Goal: Task Accomplishment & Management: Manage account settings

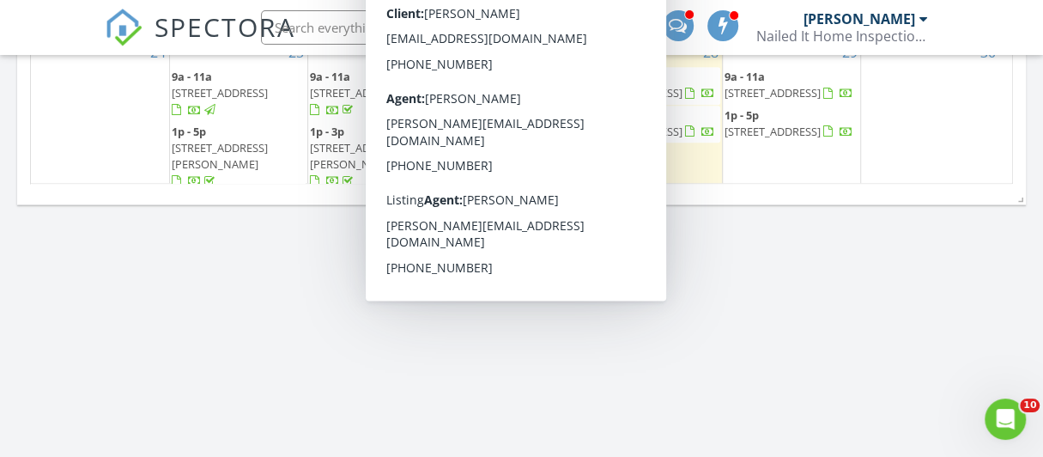
scroll to position [1889, 0]
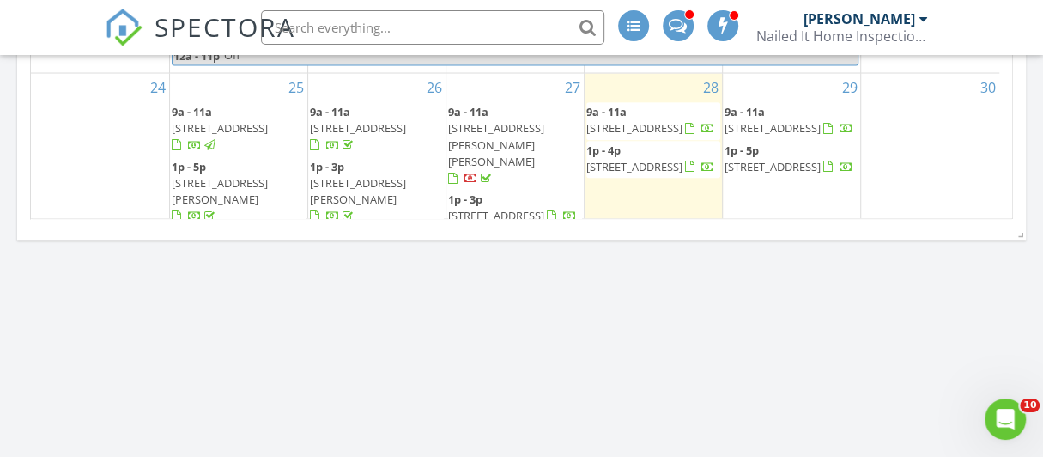
click at [481, 316] on span "309 E Elk St, Rapid City 57701" at bounding box center [496, 323] width 96 height 15
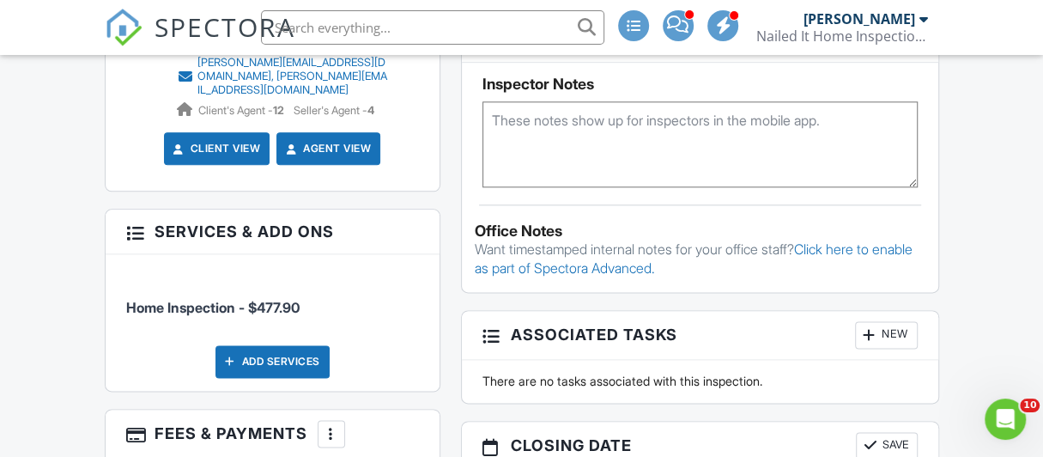
scroll to position [1202, 0]
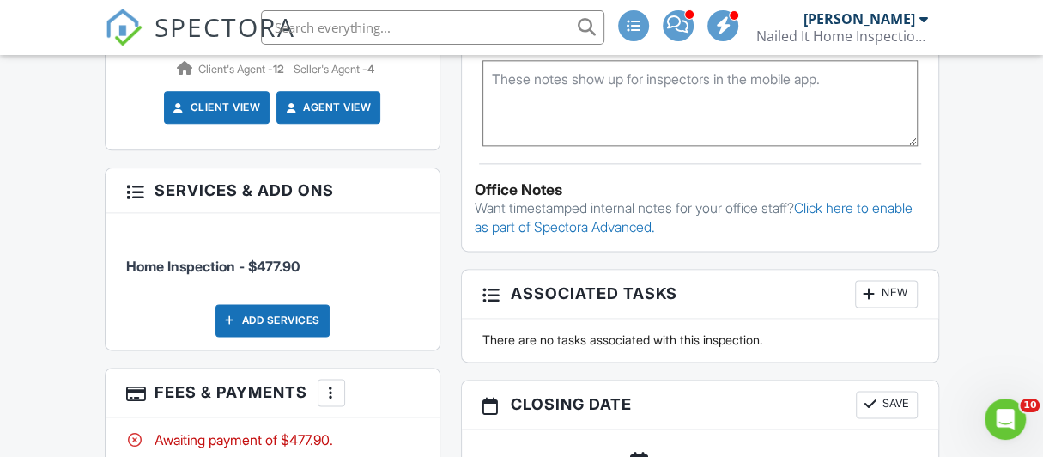
click at [325, 384] on div at bounding box center [331, 392] width 17 height 17
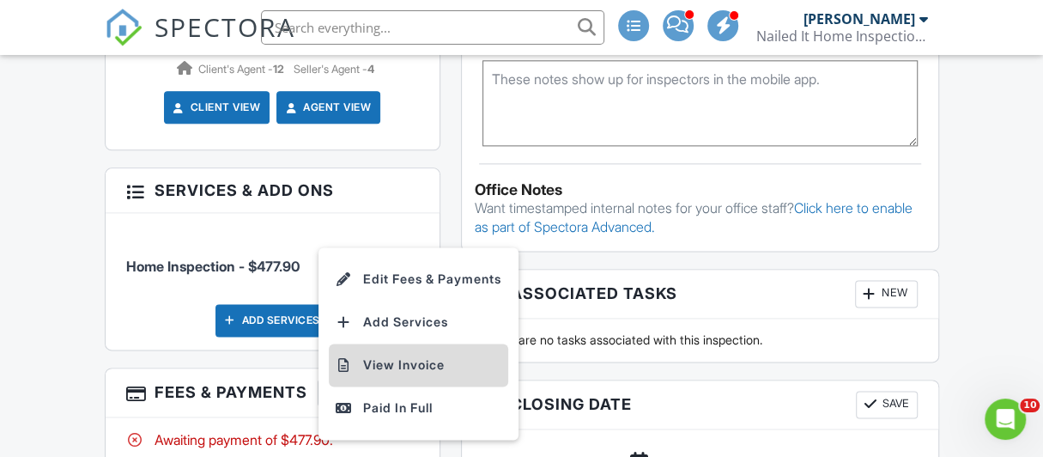
click at [397, 343] on li "View Invoice" at bounding box center [418, 364] width 179 height 43
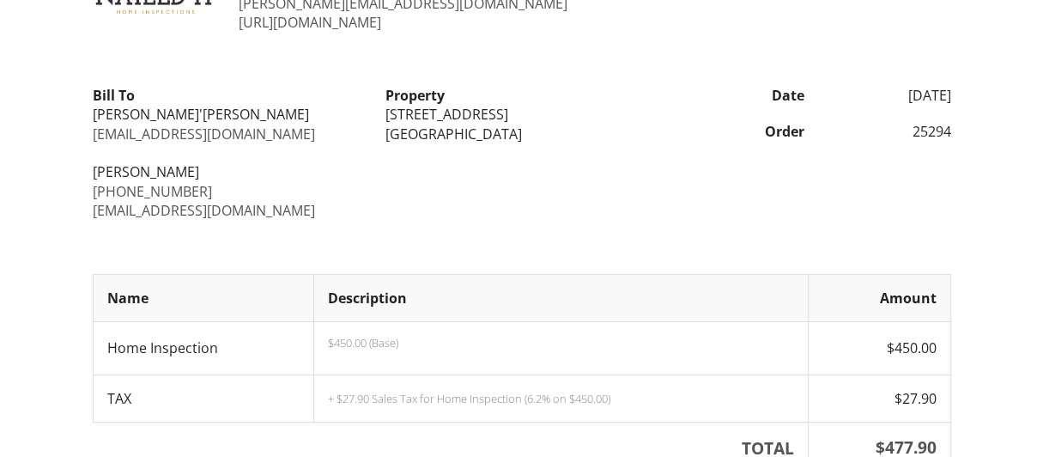
scroll to position [234, 0]
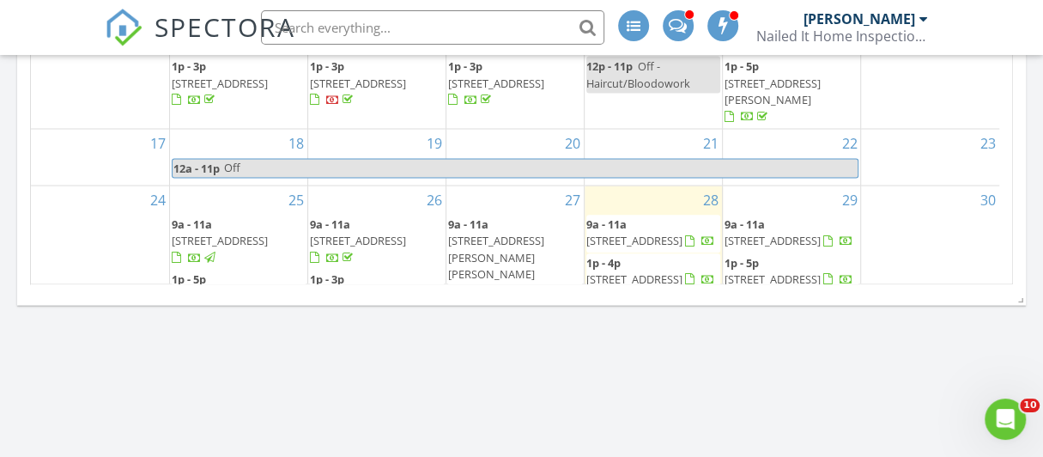
scroll to position [47, 0]
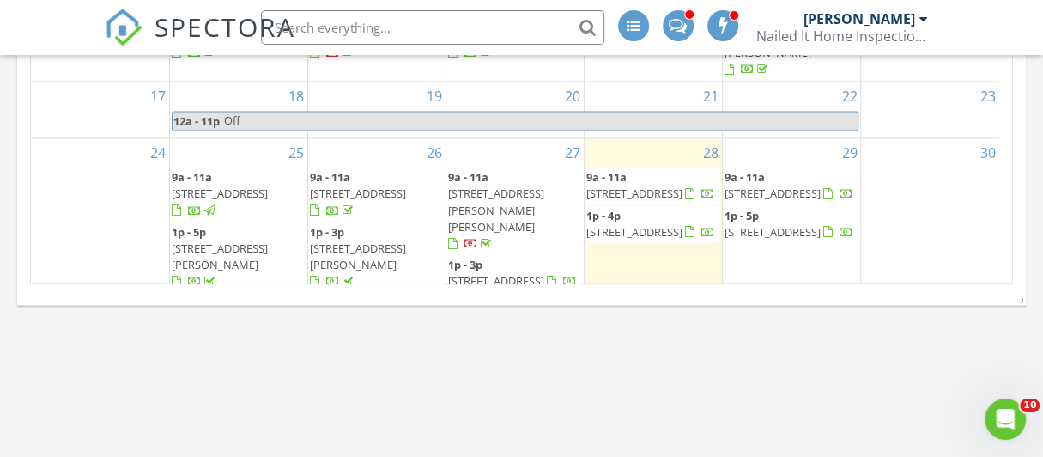
click at [652, 363] on span "4125 Canyon Lake Dr, Rapid City 57702" at bounding box center [634, 370] width 96 height 15
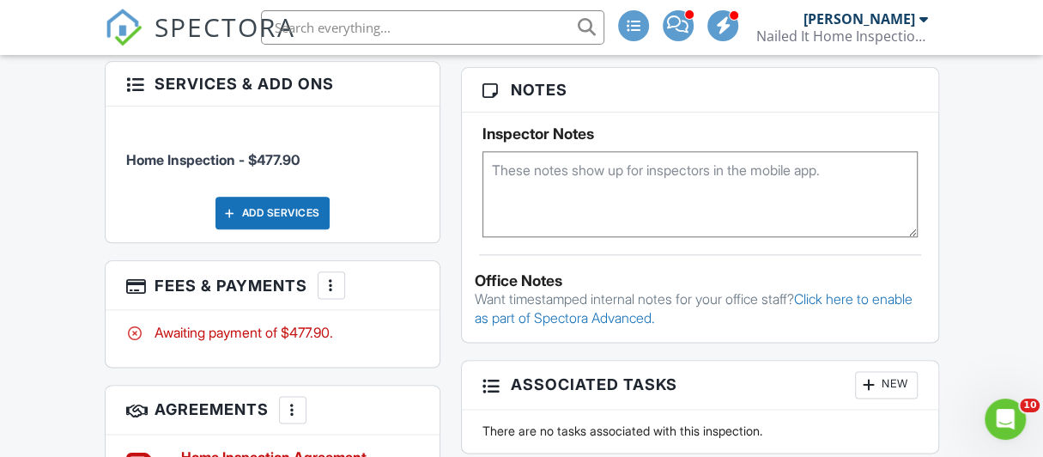
scroll to position [1115, 0]
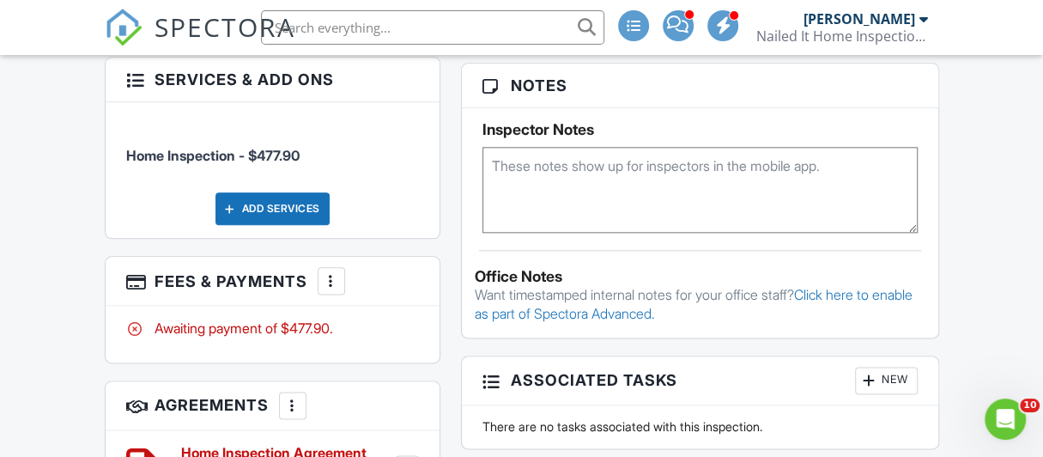
click at [328, 272] on div at bounding box center [331, 280] width 17 height 17
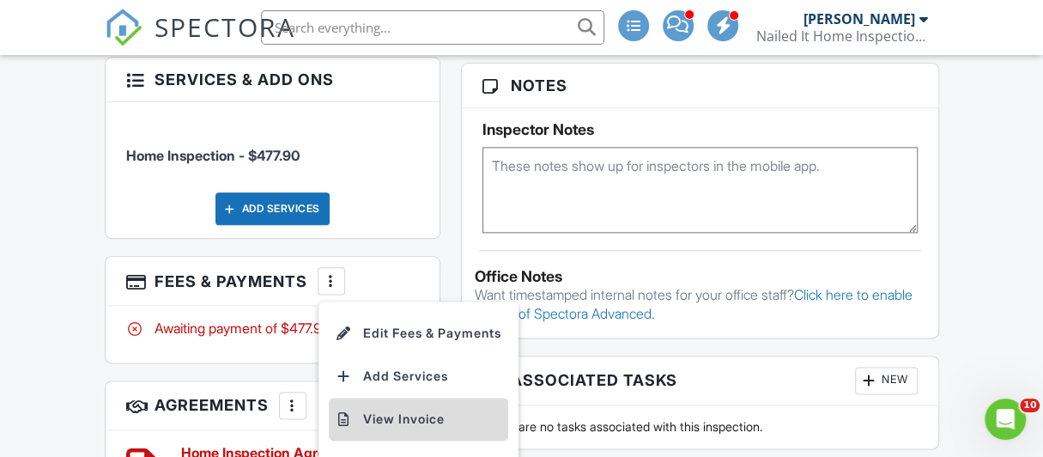
click at [384, 398] on li "View Invoice" at bounding box center [418, 419] width 179 height 43
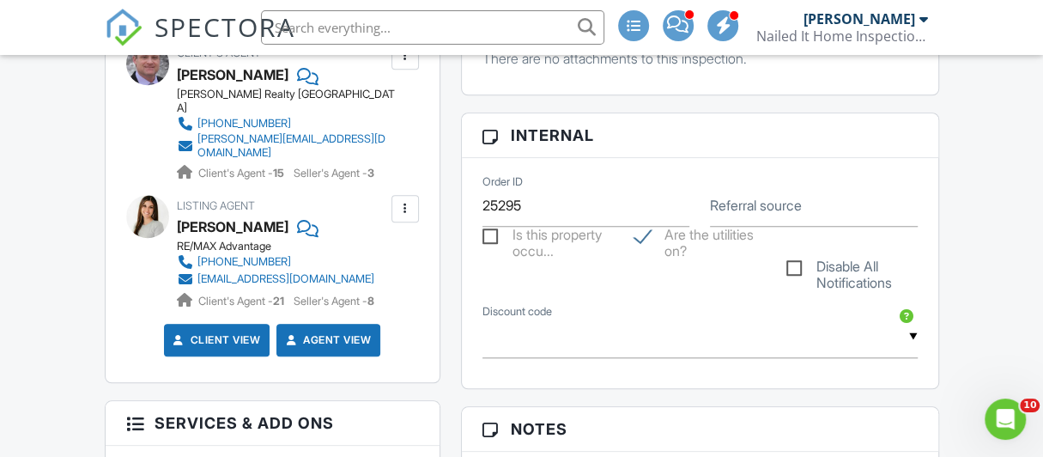
scroll to position [258, 0]
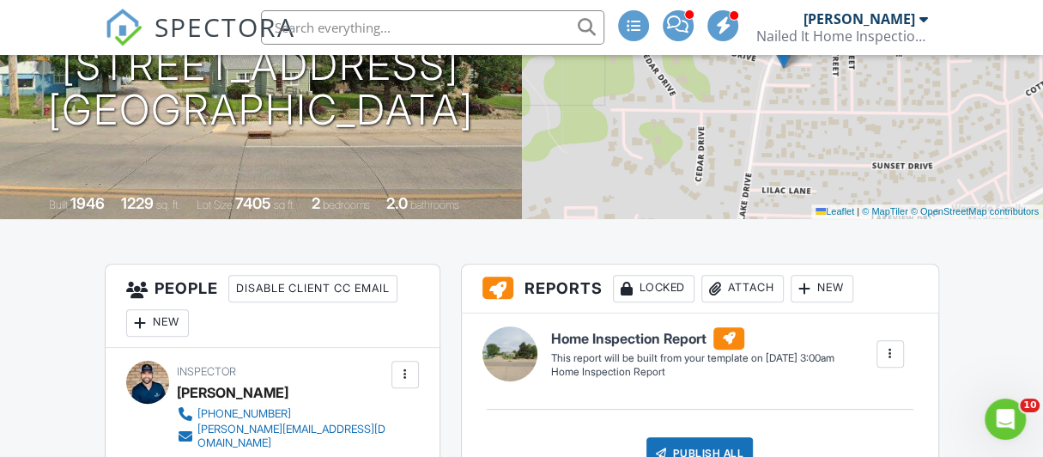
click at [873, 21] on div "[PERSON_NAME]" at bounding box center [860, 18] width 112 height 17
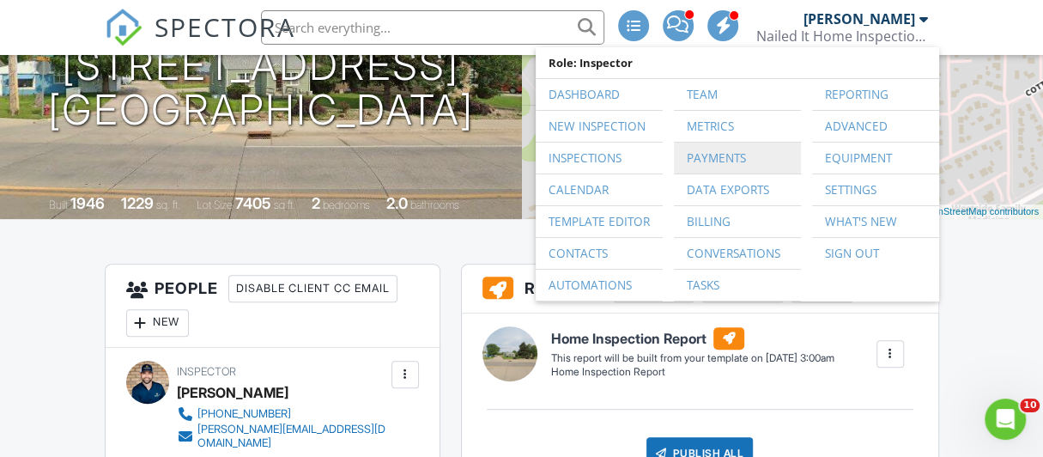
click at [720, 154] on link "Payments" at bounding box center [738, 158] width 110 height 31
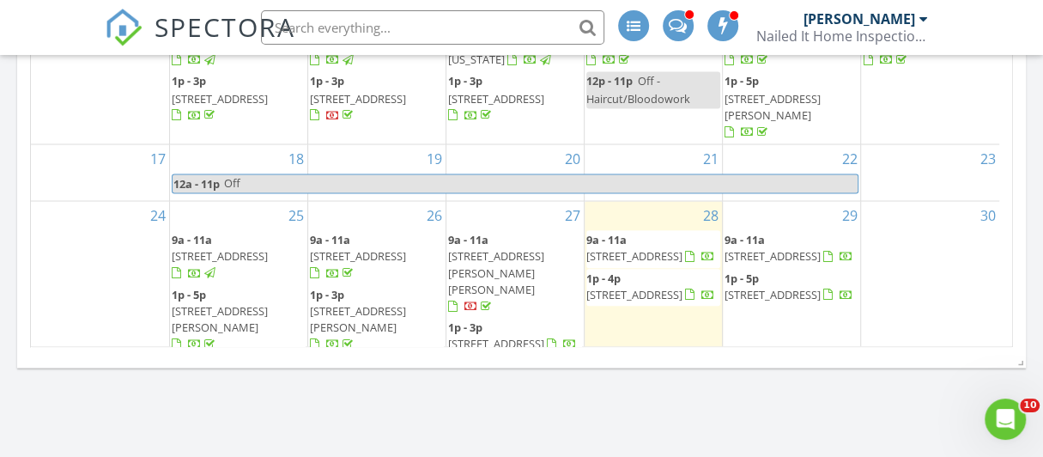
scroll to position [1783, 0]
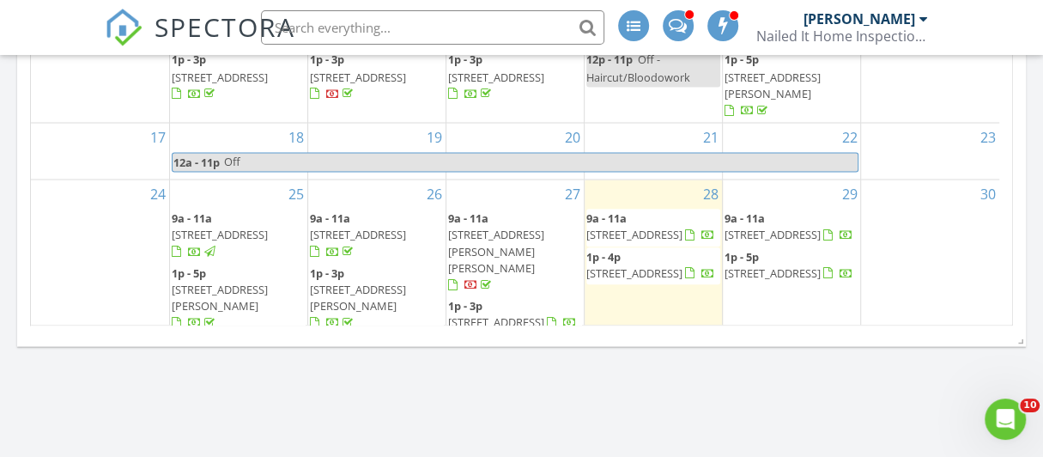
drag, startPoint x: 382, startPoint y: 385, endPoint x: 397, endPoint y: 364, distance: 26.0
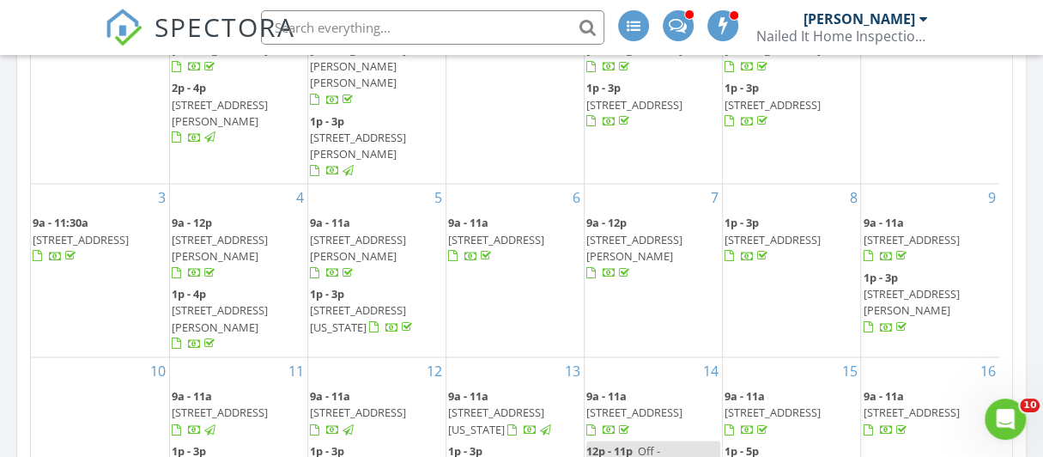
scroll to position [1010, 0]
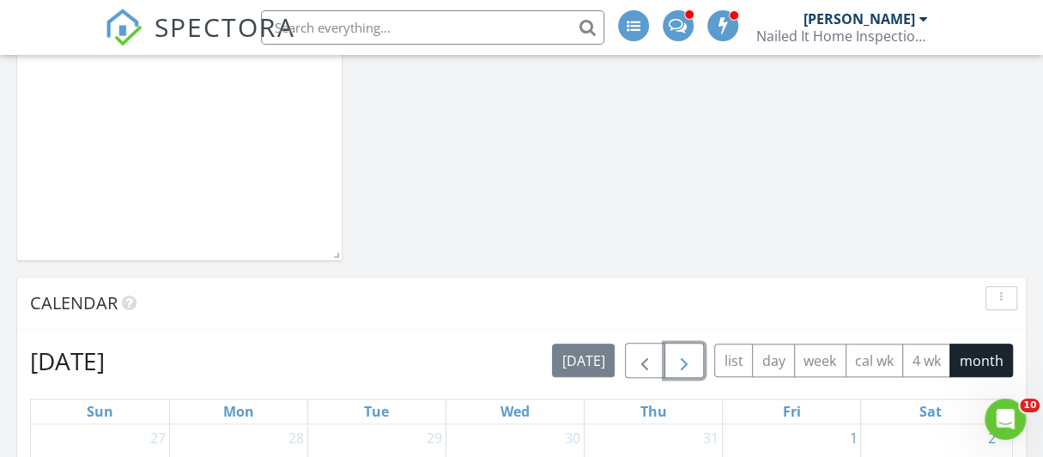
click at [699, 358] on button "button" at bounding box center [685, 360] width 40 height 35
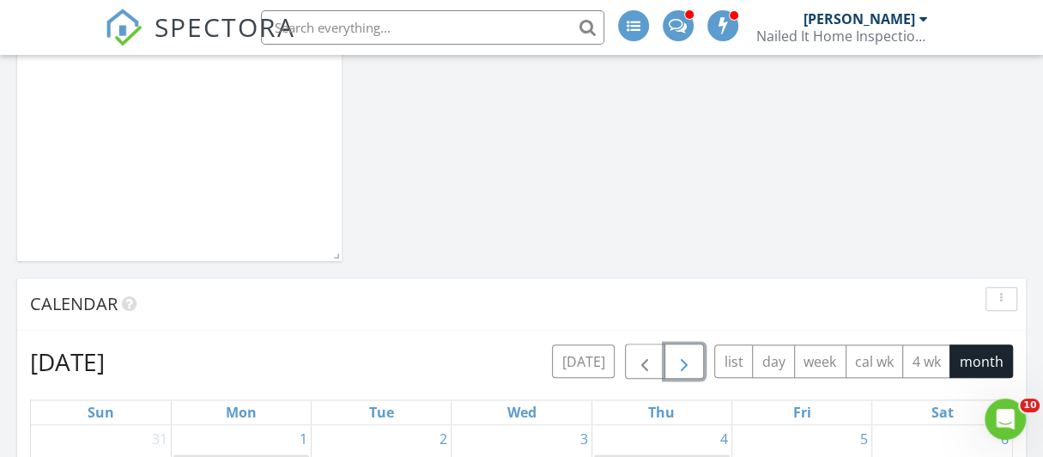
scroll to position [753, 0]
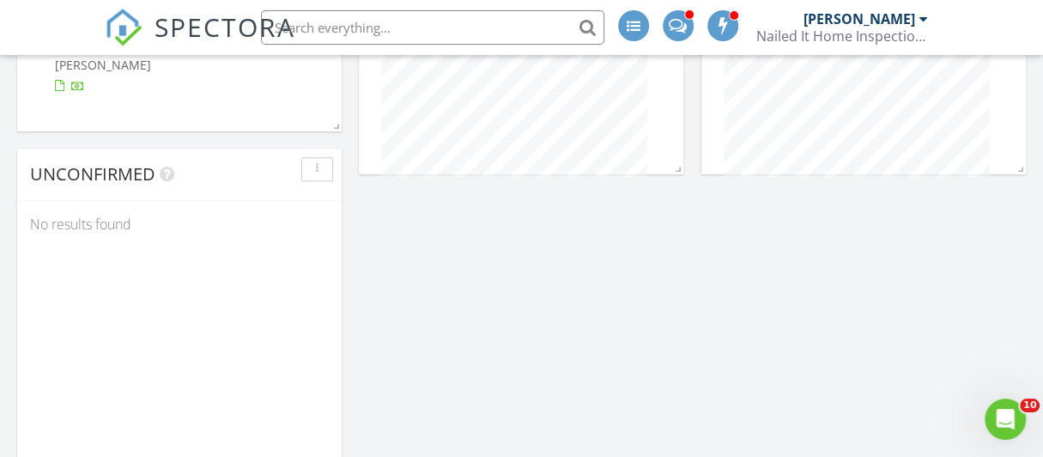
drag, startPoint x: 852, startPoint y: 27, endPoint x: 844, endPoint y: 33, distance: 10.3
click at [852, 27] on div "[PERSON_NAME] Nailed It Home Inspections LLC" at bounding box center [842, 27] width 172 height 55
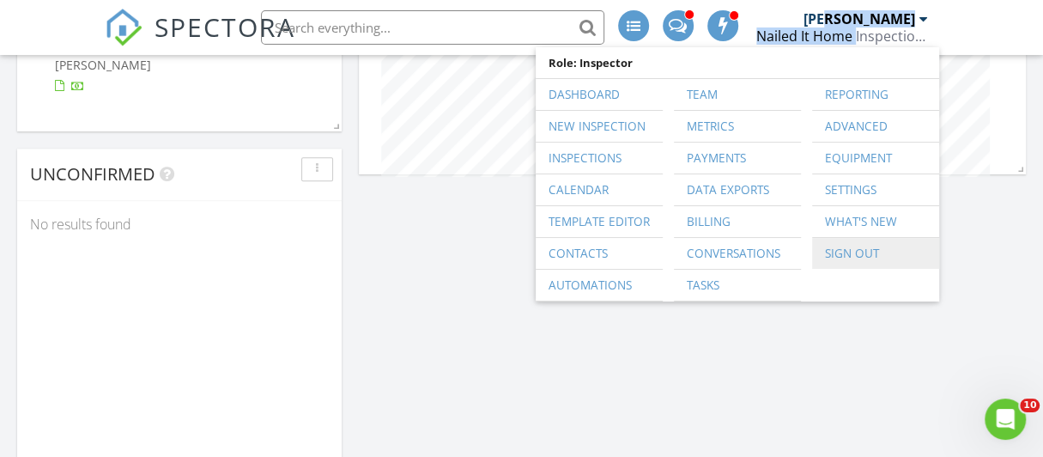
click at [848, 254] on link "Sign Out" at bounding box center [876, 253] width 110 height 31
